Goal: Task Accomplishment & Management: Manage account settings

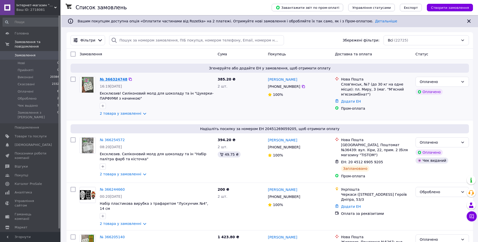
click at [107, 79] on link "№ 366324748" at bounding box center [113, 79] width 27 height 4
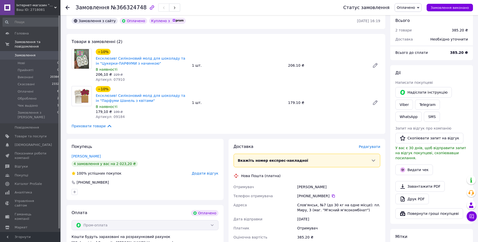
scroll to position [76, 0]
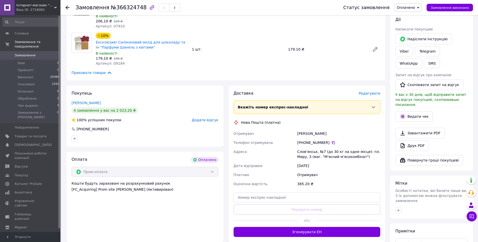
drag, startPoint x: 331, startPoint y: 143, endPoint x: 219, endPoint y: 154, distance: 112.6
click at [331, 142] on icon at bounding box center [333, 143] width 4 height 4
click at [417, 111] on button "Видати чек" at bounding box center [414, 116] width 38 height 11
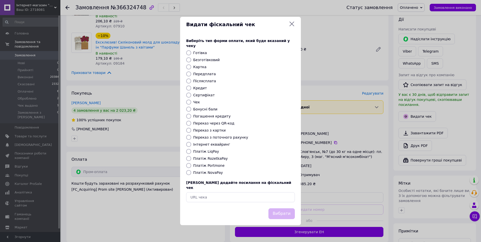
click at [217, 158] on label "Платіж RozetkaPay" at bounding box center [210, 159] width 34 height 4
click at [191, 158] on input "Платіж RozetkaPay" at bounding box center [188, 158] width 5 height 5
radio input "true"
click at [278, 208] on button "Вибрати" at bounding box center [282, 213] width 26 height 11
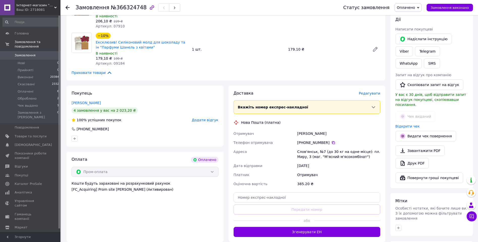
click at [405, 123] on div "Відкрити чек" at bounding box center [431, 126] width 75 height 7
click at [405, 124] on link "Відкрити чек" at bounding box center [407, 126] width 24 height 4
click at [409, 158] on link "Друк PDF" at bounding box center [411, 163] width 33 height 11
drag, startPoint x: 327, startPoint y: 142, endPoint x: 303, endPoint y: 141, distance: 24.7
click at [303, 141] on div "[PHONE_NUMBER]" at bounding box center [338, 142] width 83 height 5
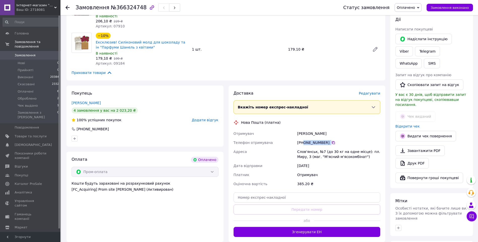
copy div "0 95 214 74 90"
paste input "20451269229789"
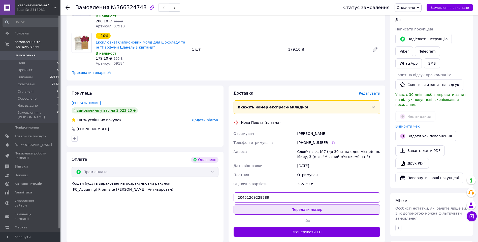
type input "20451269229789"
click at [306, 210] on button "Передати номер" at bounding box center [306, 210] width 147 height 10
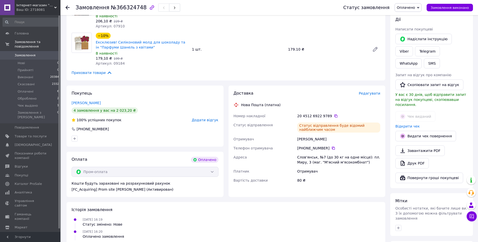
click at [39, 9] on div "Ваш ID: 2718081" at bounding box center [38, 10] width 44 height 5
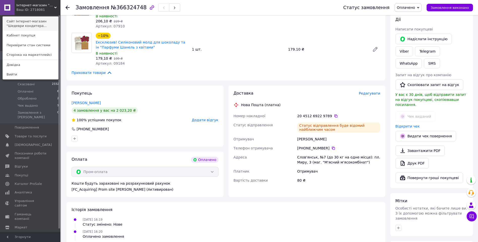
click at [38, 21] on link "Сайт Інтернет-магазин "Шедеври кондитера..." at bounding box center [30, 24] width 55 height 14
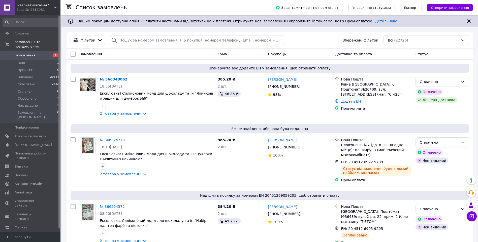
click at [122, 80] on link "№ 366348062" at bounding box center [113, 79] width 27 height 4
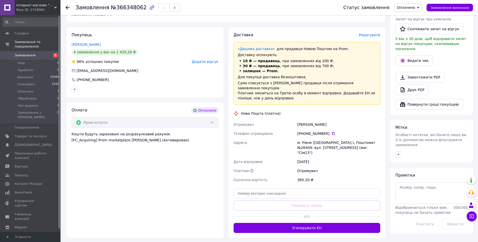
scroll to position [151, 0]
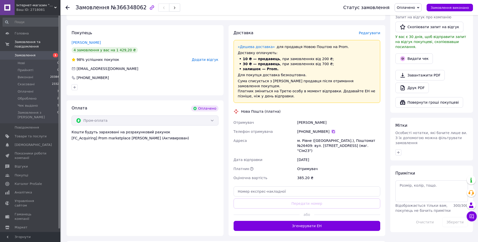
click at [331, 130] on icon at bounding box center [333, 132] width 4 height 4
click at [413, 53] on button "Видати чек" at bounding box center [414, 58] width 38 height 11
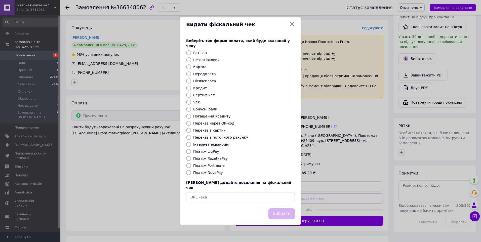
click at [203, 159] on label "Платіж RozetkaPay" at bounding box center [210, 159] width 34 height 4
click at [191, 159] on input "Платіж RozetkaPay" at bounding box center [188, 158] width 5 height 5
radio input "true"
click at [278, 208] on button "Вибрати" at bounding box center [282, 213] width 26 height 11
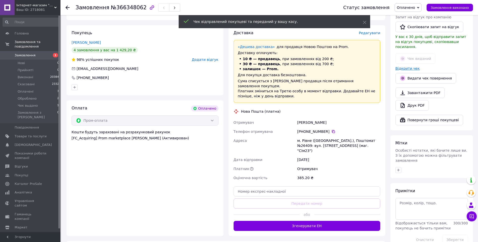
click at [407, 66] on link "Відкрити чек" at bounding box center [407, 68] width 24 height 4
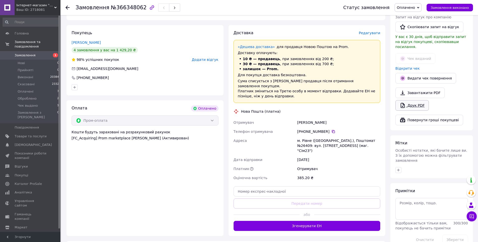
click at [420, 100] on link "Друк PDF" at bounding box center [411, 105] width 33 height 11
drag, startPoint x: 326, startPoint y: 122, endPoint x: 302, endPoint y: 121, distance: 23.4
click at [302, 129] on div "+380 96 045 71 91" at bounding box center [338, 131] width 83 height 5
copy div "0 96 045 71 91"
paste input "20451269232005"
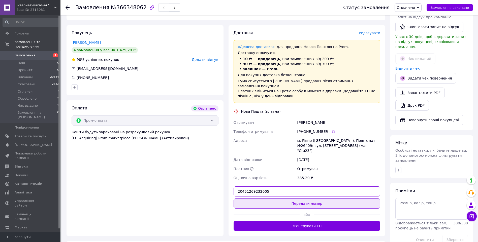
type input "20451269232005"
click at [290, 199] on button "Передати номер" at bounding box center [306, 204] width 147 height 10
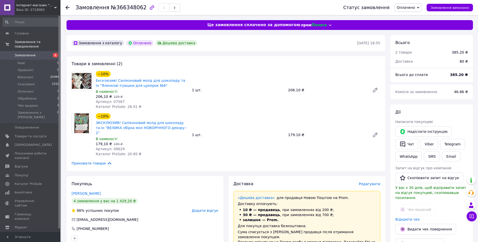
scroll to position [25, 0]
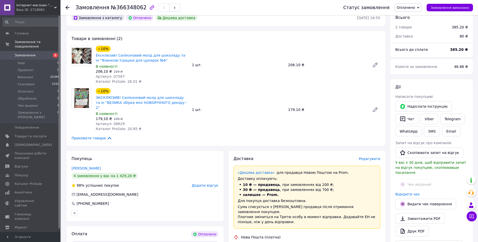
click at [53, 12] on div "Ваш ID: 2718081" at bounding box center [38, 10] width 44 height 5
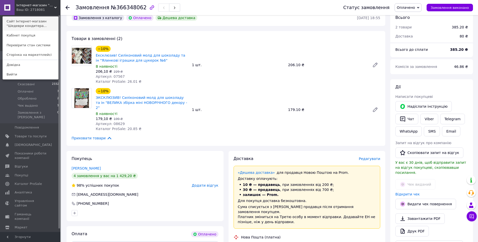
click at [50, 21] on link "Сайт Інтернет-магазин "Шедеври кондитера..." at bounding box center [30, 24] width 55 height 14
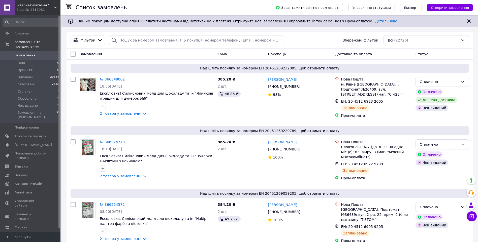
drag, startPoint x: 41, startPoint y: 7, endPoint x: 41, endPoint y: 15, distance: 7.8
click at [41, 7] on span "Інтернет-магазин "Шедеври кондитера від А до Я"" at bounding box center [35, 5] width 38 height 5
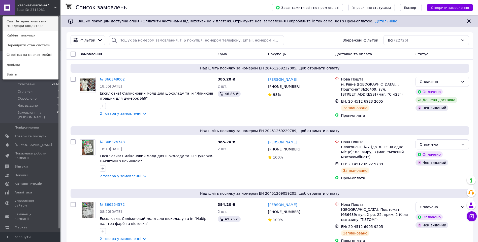
click at [41, 22] on link "Сайт Інтернет-магазин "Шедеври кондитера..." at bounding box center [30, 24] width 55 height 14
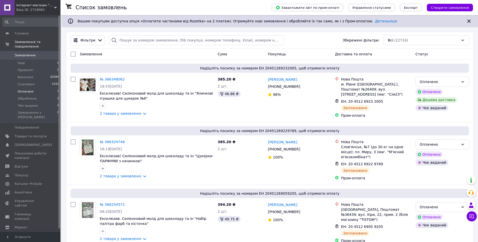
click at [40, 88] on li "Оплачені 7" at bounding box center [31, 91] width 62 height 7
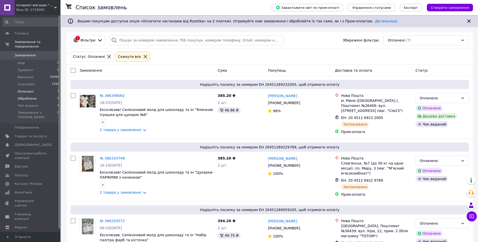
click at [39, 95] on li "Оброблено 2" at bounding box center [31, 98] width 62 height 7
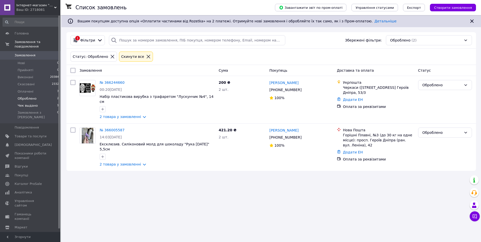
click at [41, 102] on li "Чек выдано 1" at bounding box center [31, 105] width 62 height 7
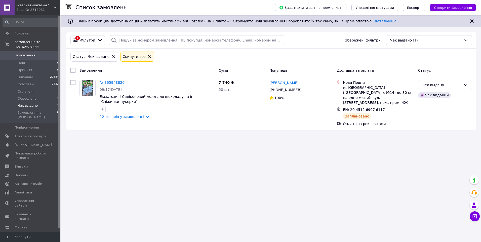
click at [38, 2] on div "Інтернет-магазин "Шедеври кондитера від А до Я" Ваш ID: 2718081" at bounding box center [38, 7] width 46 height 15
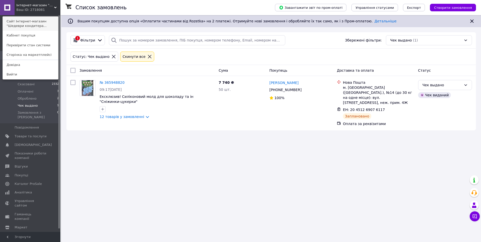
click at [41, 22] on link "Сайт Інтернет-магазин "Шедеври кондитера..." at bounding box center [30, 24] width 55 height 14
